Goal: Information Seeking & Learning: Learn about a topic

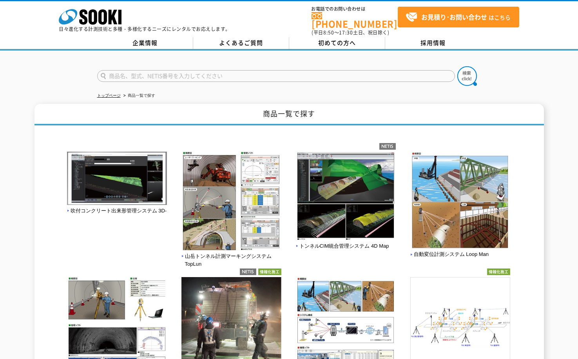
click at [163, 72] on input "text" at bounding box center [276, 76] width 358 height 12
click at [191, 70] on input "RIARUTAIMMU" at bounding box center [276, 76] width 358 height 12
type input "R"
type input "リアルタイム傾斜管理システム"
click at [457, 66] on button at bounding box center [467, 76] width 20 height 20
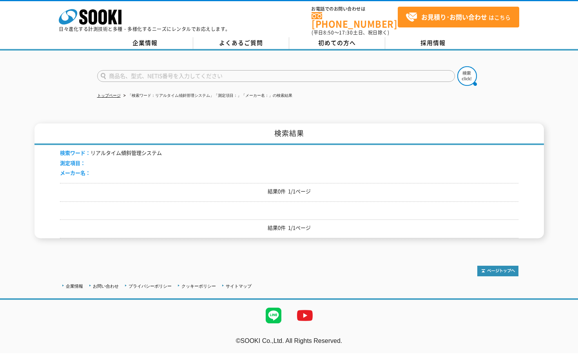
click at [199, 70] on input "text" at bounding box center [276, 76] width 358 height 12
type input "SOK-S200"
click at [457, 66] on button at bounding box center [467, 76] width 20 height 20
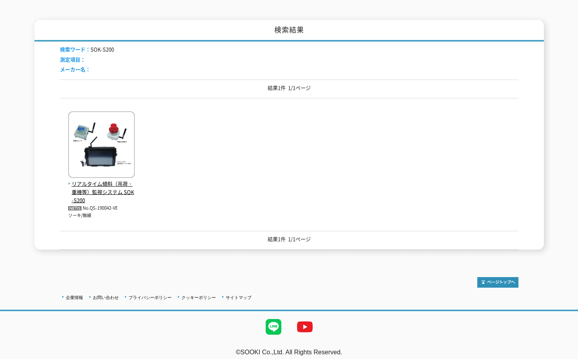
scroll to position [105, 0]
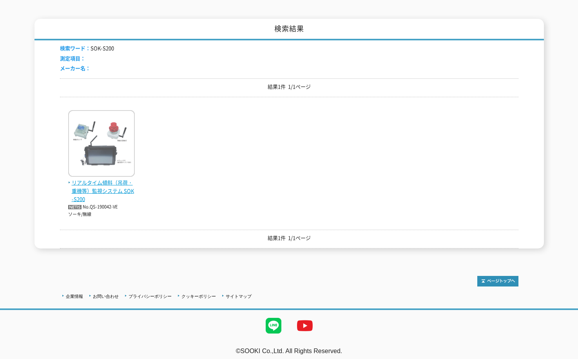
click at [113, 185] on span "リアルタイム傾斜（吊荷・重機等）監視システム SOK-S200" at bounding box center [101, 191] width 67 height 24
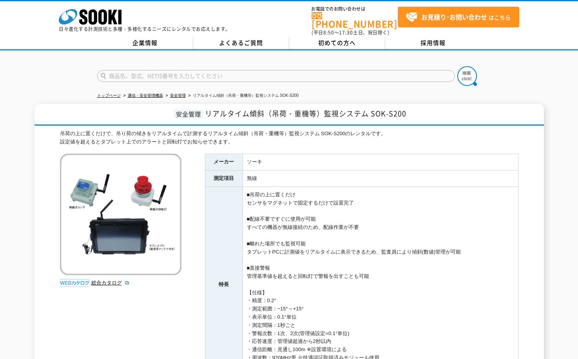
click at [99, 179] on img at bounding box center [120, 213] width 121 height 121
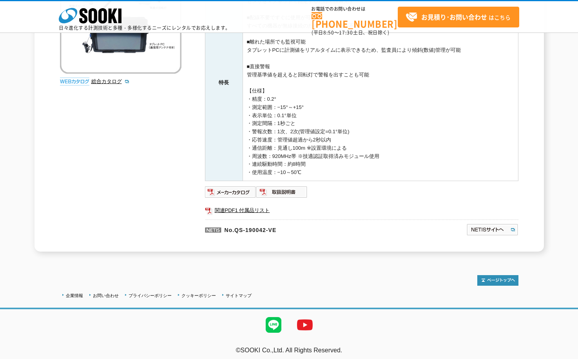
scroll to position [170, 0]
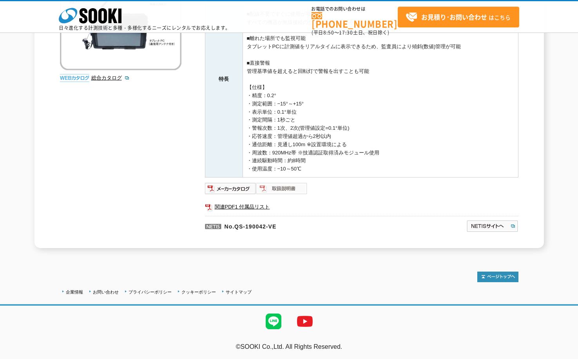
click at [288, 187] on img at bounding box center [281, 188] width 51 height 13
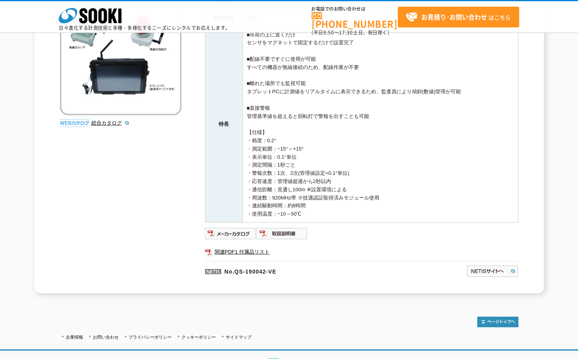
scroll to position [130, 0]
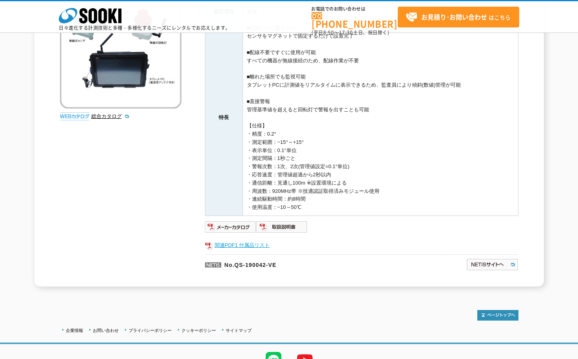
click at [238, 242] on link "関連PDF1 付属品リスト" at bounding box center [361, 245] width 313 height 10
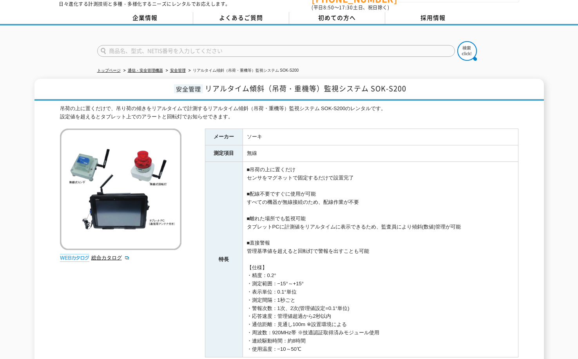
scroll to position [39, 0]
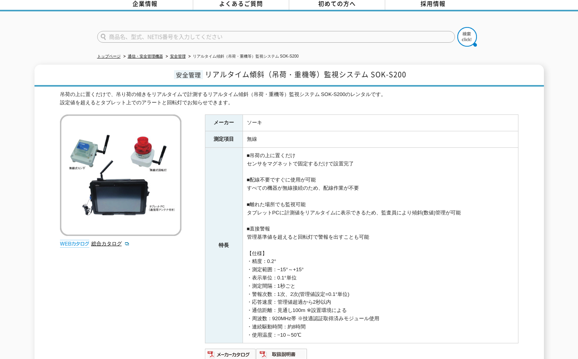
click at [194, 31] on input "text" at bounding box center [276, 37] width 358 height 12
type input "チルフォーメーション"
click at [457, 27] on button at bounding box center [467, 37] width 20 height 20
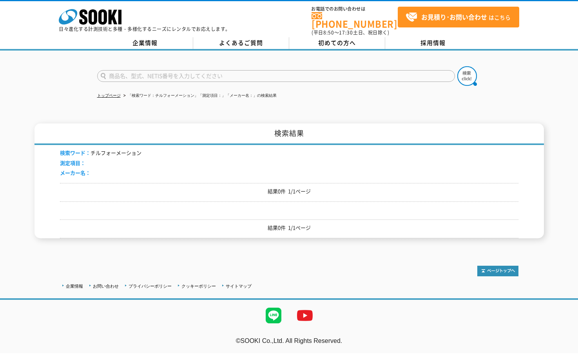
click at [174, 70] on input "text" at bounding box center [276, 76] width 358 height 12
type input "SOK-WR100"
click at [457, 66] on button at bounding box center [467, 76] width 20 height 20
click at [469, 69] on img at bounding box center [467, 76] width 20 height 20
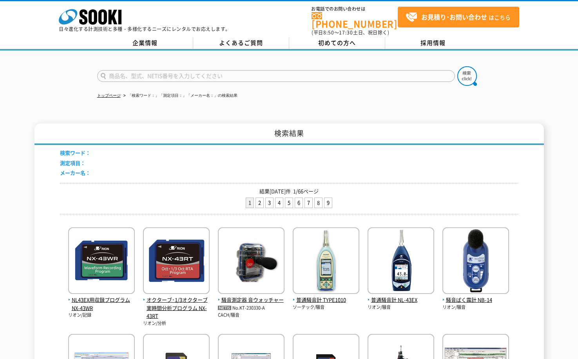
click at [150, 70] on input "text" at bounding box center [276, 76] width 358 height 12
type input "SOK-WR100"
click at [460, 74] on img at bounding box center [467, 76] width 20 height 20
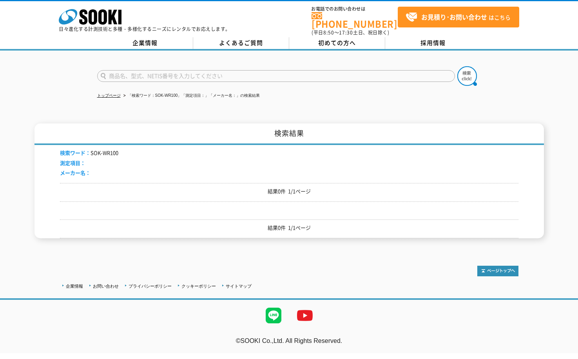
click at [157, 72] on input "text" at bounding box center [276, 76] width 358 height 12
click at [150, 70] on input "SOK-WR100" at bounding box center [276, 76] width 358 height 12
type input "SOK-T104"
click at [457, 66] on button at bounding box center [467, 76] width 20 height 20
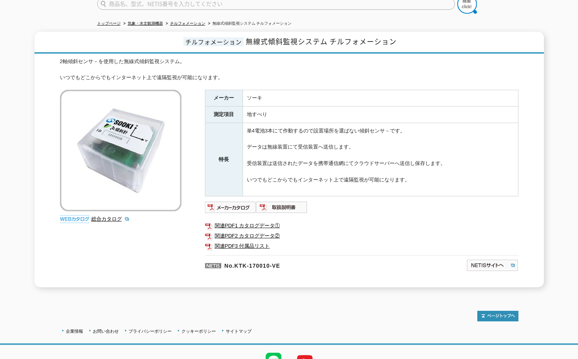
scroll to position [78, 0]
